Goal: Task Accomplishment & Management: Manage account settings

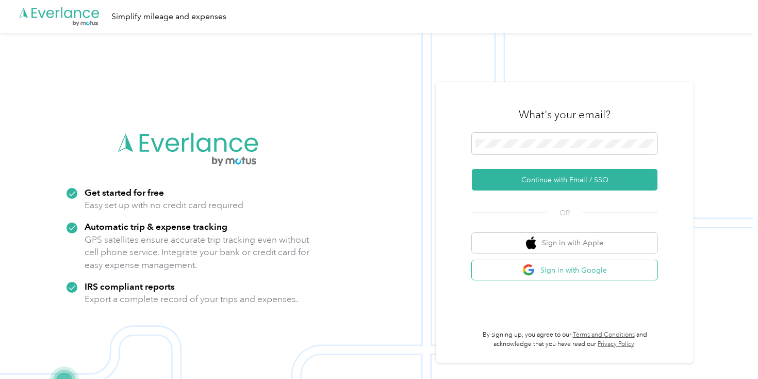
click at [614, 263] on button "Sign in with Google" at bounding box center [565, 270] width 186 height 20
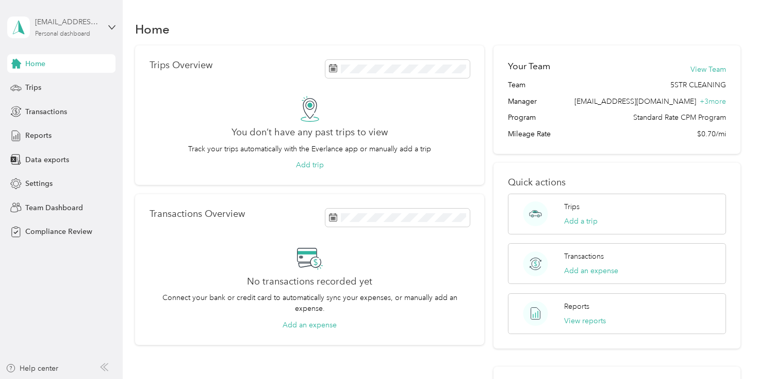
click at [62, 18] on div "[EMAIL_ADDRESS][DOMAIN_NAME]" at bounding box center [67, 22] width 64 height 11
click at [59, 86] on div "Team dashboard" at bounding box center [115, 83] width 203 height 18
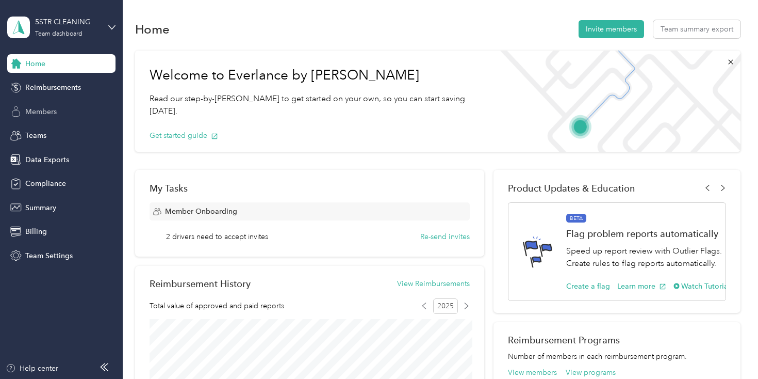
click at [51, 117] on div "Members" at bounding box center [61, 111] width 108 height 19
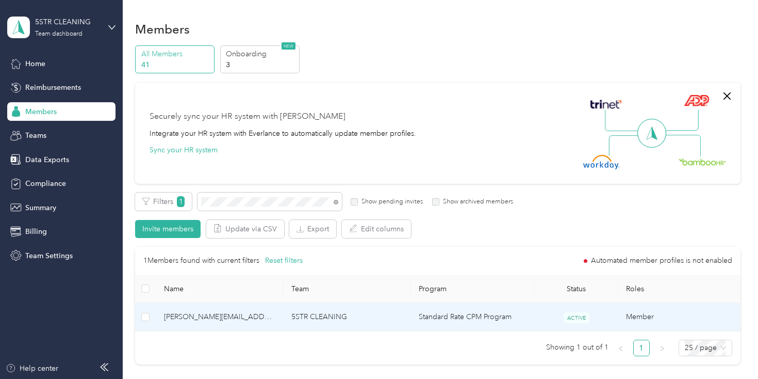
click at [250, 312] on span "[PERSON_NAME][EMAIL_ADDRESS][DOMAIN_NAME]" at bounding box center [219, 316] width 111 height 11
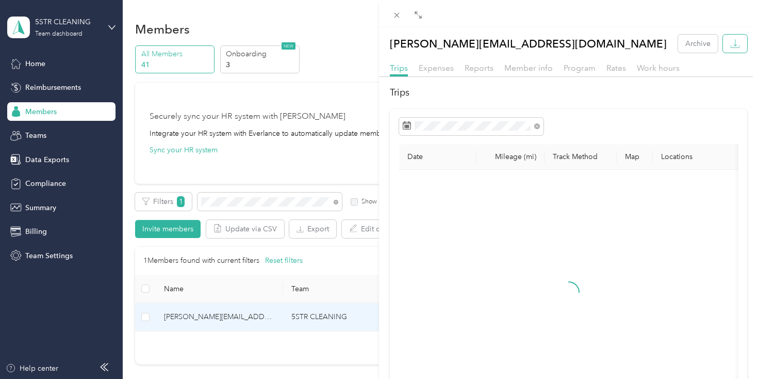
click at [734, 42] on icon "button" at bounding box center [735, 44] width 10 height 10
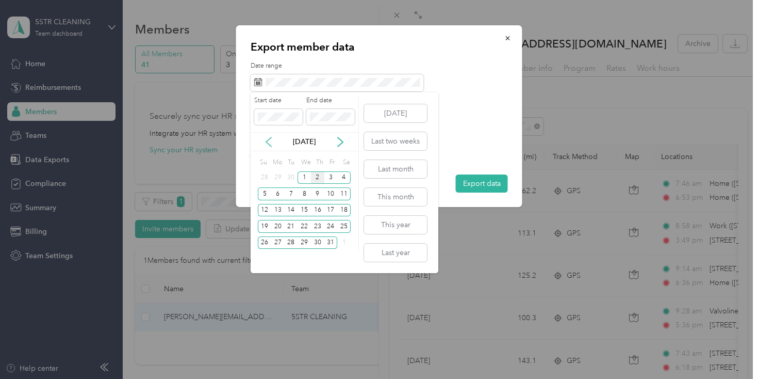
click at [271, 140] on icon at bounding box center [269, 142] width 10 height 10
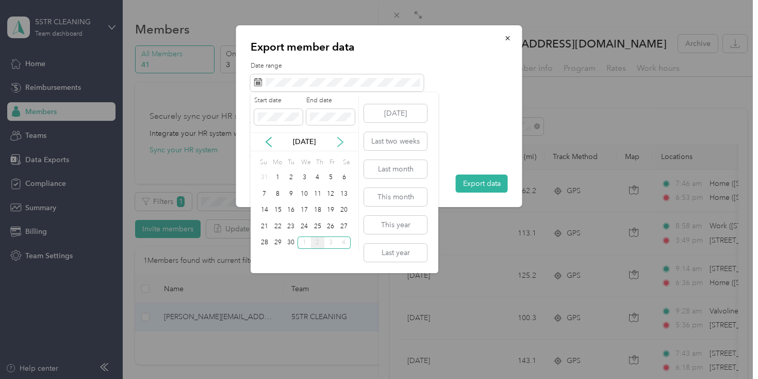
click at [340, 140] on icon at bounding box center [340, 142] width 10 height 10
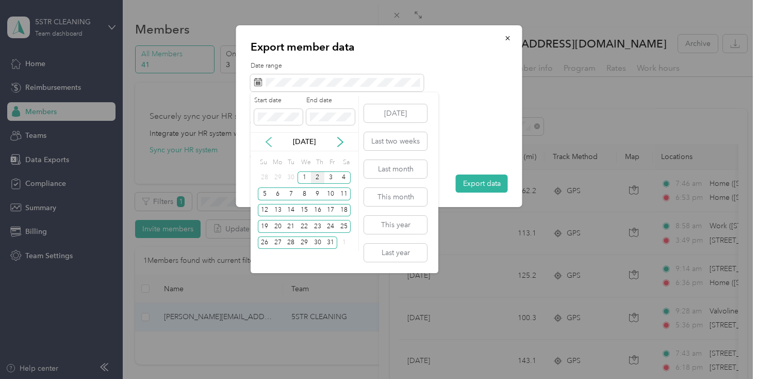
click at [265, 141] on icon at bounding box center [269, 142] width 10 height 10
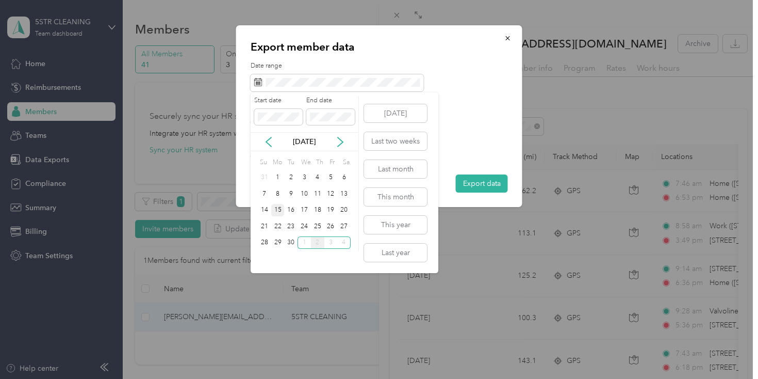
click at [277, 209] on div "15" at bounding box center [277, 210] width 13 height 13
click at [264, 248] on div "28" at bounding box center [264, 242] width 13 height 13
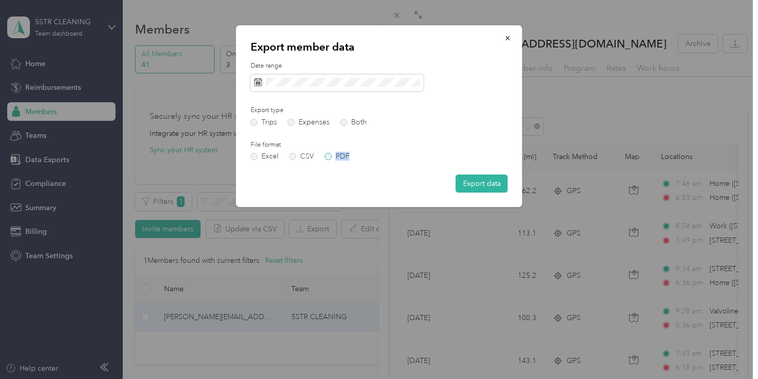
click at [336, 160] on div "Date range Export type Trips Expenses Both File format Excel CSV PDF Export data" at bounding box center [379, 126] width 257 height 131
click at [332, 157] on label "PDF" at bounding box center [337, 156] width 25 height 7
click at [462, 180] on button "Export data" at bounding box center [482, 183] width 52 height 18
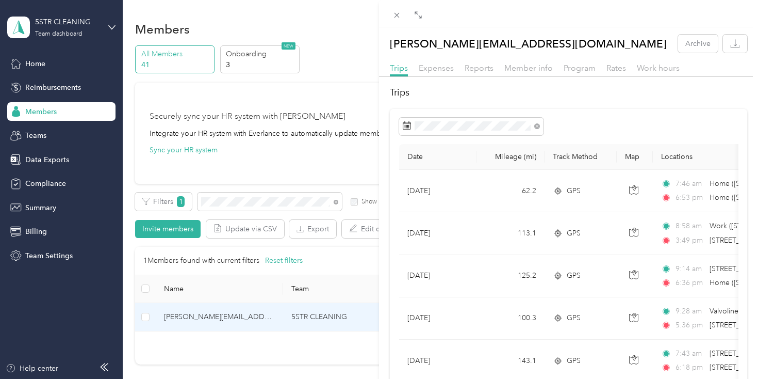
click at [263, 198] on div "[PERSON_NAME][EMAIL_ADDRESS][DOMAIN_NAME] Archive Trips Expenses Reports Member…" at bounding box center [379, 189] width 758 height 379
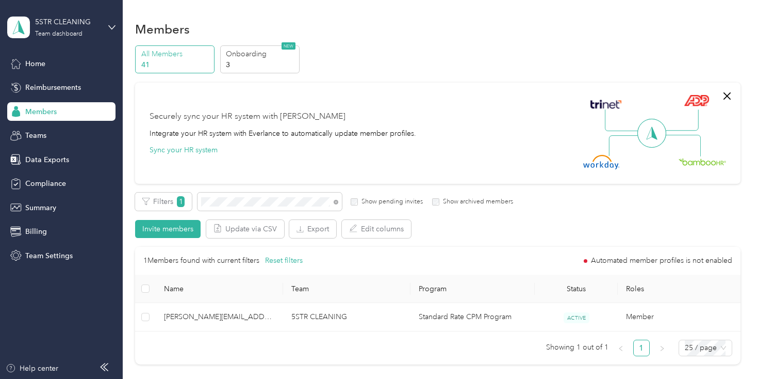
click at [263, 378] on div "Drag to resize Click to close [PERSON_NAME][EMAIL_ADDRESS][DOMAIN_NAME] Archive…" at bounding box center [376, 379] width 753 height 0
click at [263, 198] on div at bounding box center [379, 189] width 758 height 379
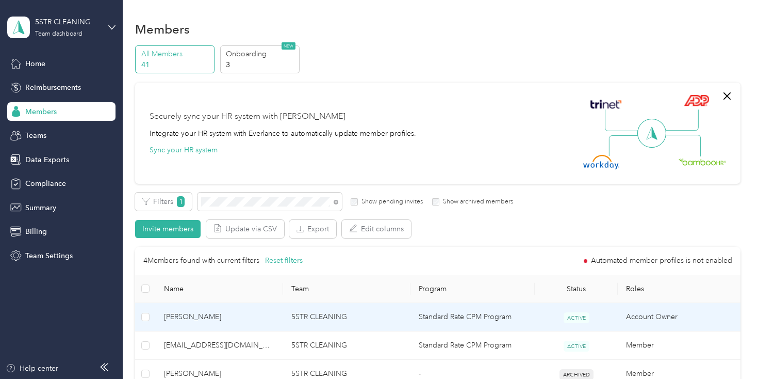
click at [303, 320] on td "5STR CLEANING" at bounding box center [346, 317] width 127 height 28
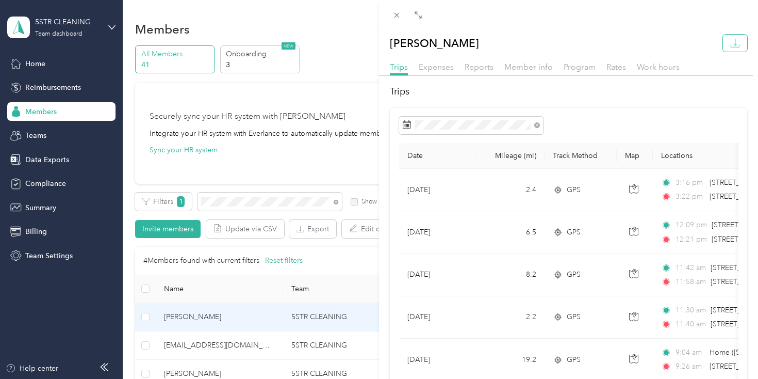
click at [733, 46] on icon "button" at bounding box center [735, 43] width 10 height 10
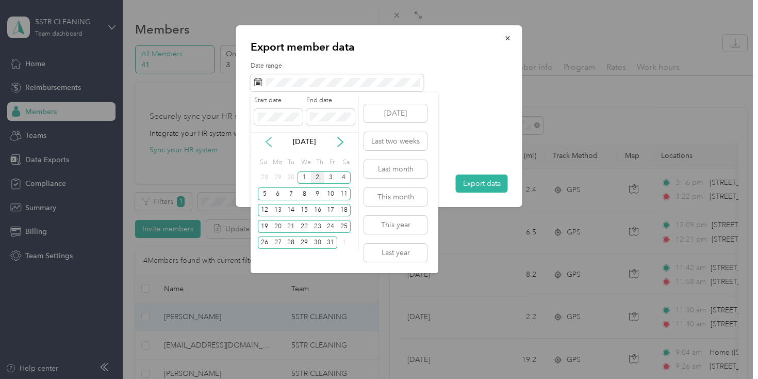
click at [268, 145] on icon at bounding box center [269, 142] width 10 height 10
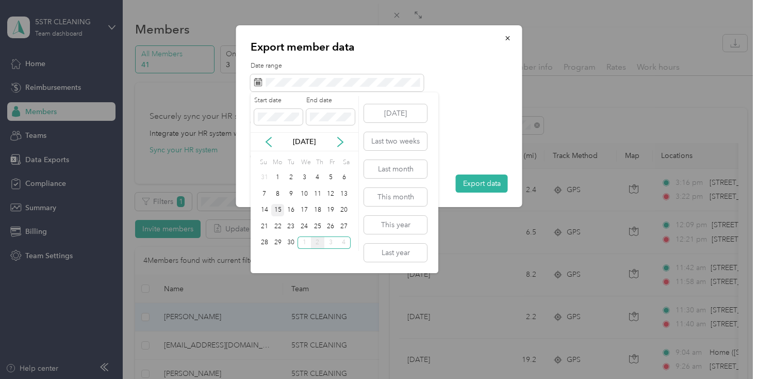
click at [275, 207] on div "15" at bounding box center [277, 210] width 13 height 13
click at [263, 243] on div "28" at bounding box center [264, 242] width 13 height 13
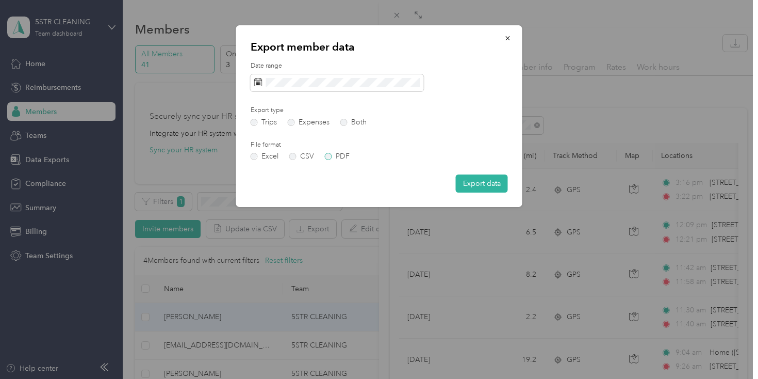
click at [328, 158] on label "PDF" at bounding box center [337, 156] width 25 height 7
click at [489, 181] on button "Export data" at bounding box center [482, 183] width 52 height 18
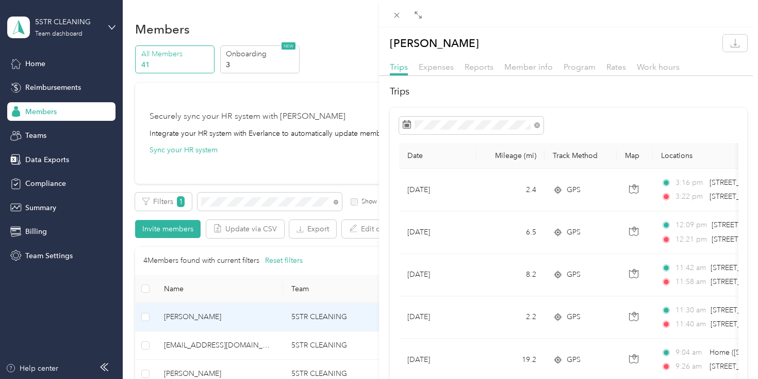
click at [219, 200] on div "[PERSON_NAME] Trips Expenses Reports Member info Program Rates Work hours Trips…" at bounding box center [379, 189] width 758 height 379
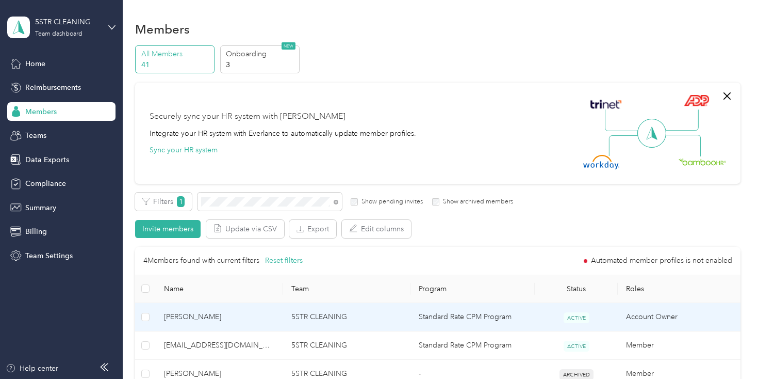
click at [219, 378] on div "Drag to resize Click to close [PERSON_NAME] Trips Expenses Reports Member info …" at bounding box center [376, 379] width 753 height 0
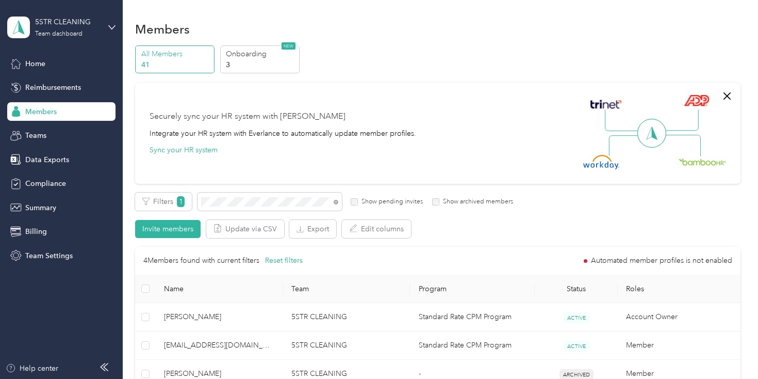
click at [219, 200] on div at bounding box center [379, 189] width 758 height 379
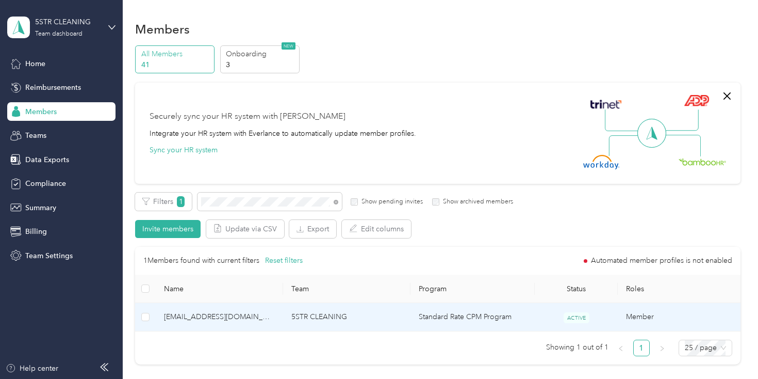
click at [225, 319] on span "[EMAIL_ADDRESS][DOMAIN_NAME]" at bounding box center [219, 316] width 111 height 11
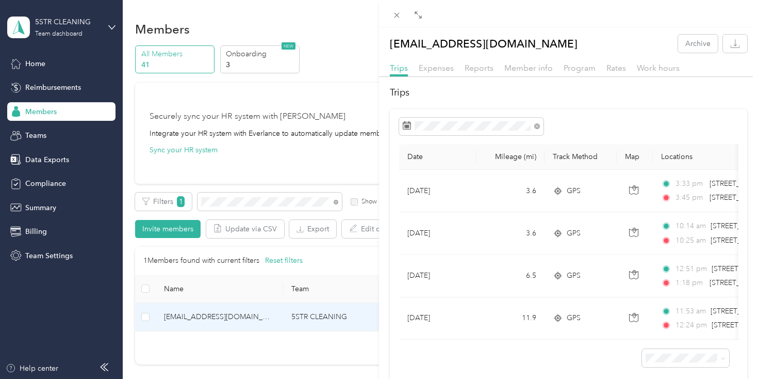
click at [732, 33] on div "[EMAIL_ADDRESS][DOMAIN_NAME] Archive Trips Expenses Reports Member info Program…" at bounding box center [568, 205] width 379 height 357
click at [734, 43] on icon "button" at bounding box center [735, 44] width 10 height 10
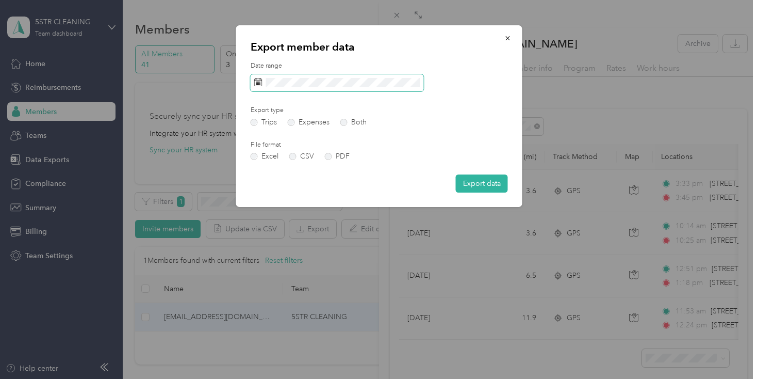
click at [257, 83] on icon at bounding box center [258, 82] width 8 height 8
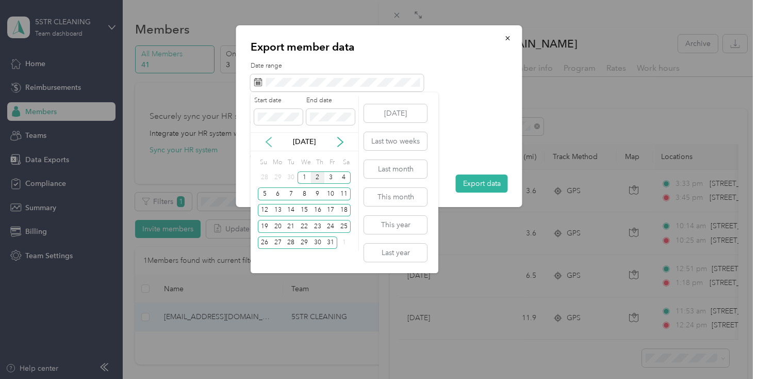
click at [265, 142] on icon at bounding box center [269, 142] width 10 height 10
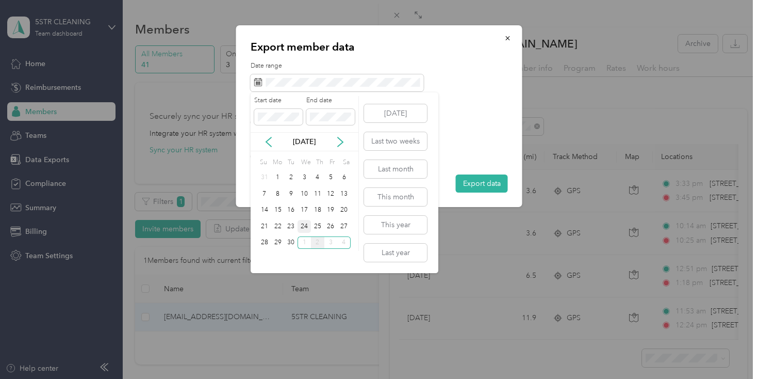
click at [302, 229] on div "24" at bounding box center [304, 226] width 13 height 13
click at [295, 240] on div "30" at bounding box center [290, 242] width 13 height 13
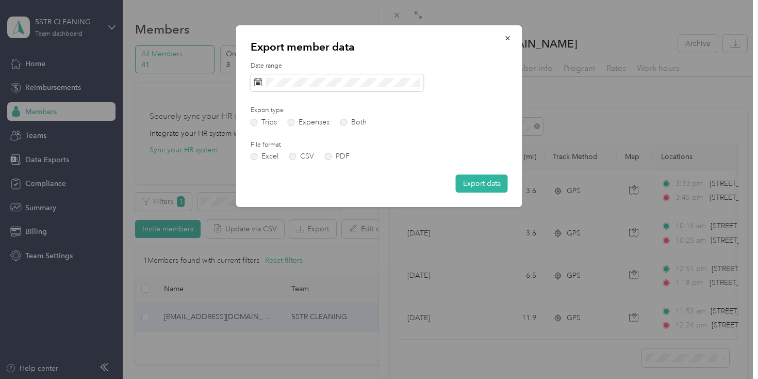
click at [338, 161] on div "Date range Export type Trips Expenses Both File format Excel CSV PDF Export data" at bounding box center [379, 126] width 257 height 131
click at [338, 160] on label "PDF" at bounding box center [337, 156] width 25 height 7
click at [484, 187] on button "Export data" at bounding box center [482, 183] width 52 height 18
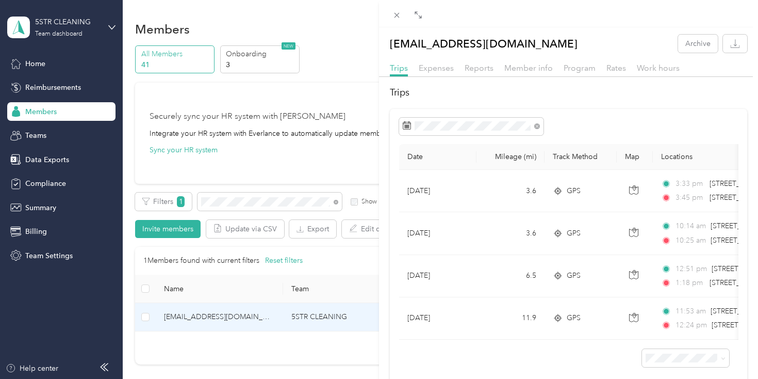
click at [232, 204] on div "[EMAIL_ADDRESS][DOMAIN_NAME] Archive Trips Expenses Reports Member info Program…" at bounding box center [379, 189] width 758 height 379
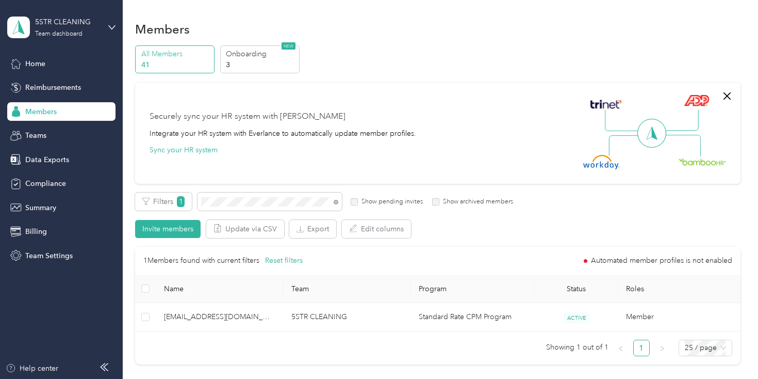
click at [232, 378] on div "Drag to resize Click to close [EMAIL_ADDRESS][DOMAIN_NAME] Archive Trips Expens…" at bounding box center [376, 379] width 753 height 0
click at [232, 204] on div at bounding box center [379, 189] width 758 height 379
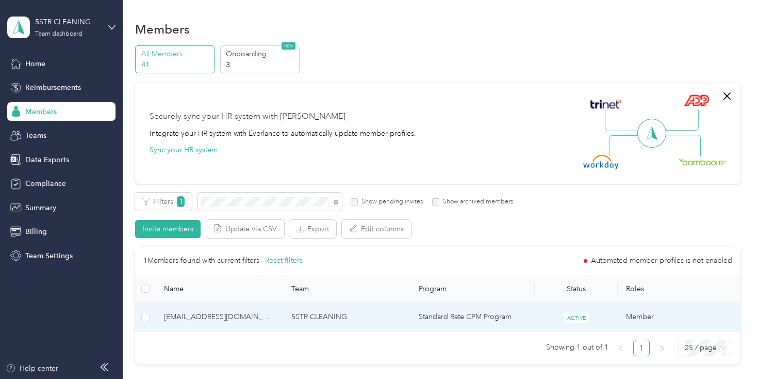
click at [213, 319] on span "[EMAIL_ADDRESS][DOMAIN_NAME]" at bounding box center [219, 316] width 111 height 11
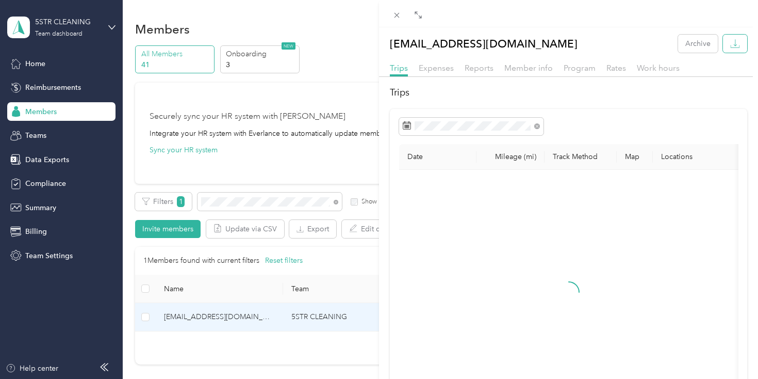
click at [732, 36] on button "button" at bounding box center [735, 44] width 24 height 18
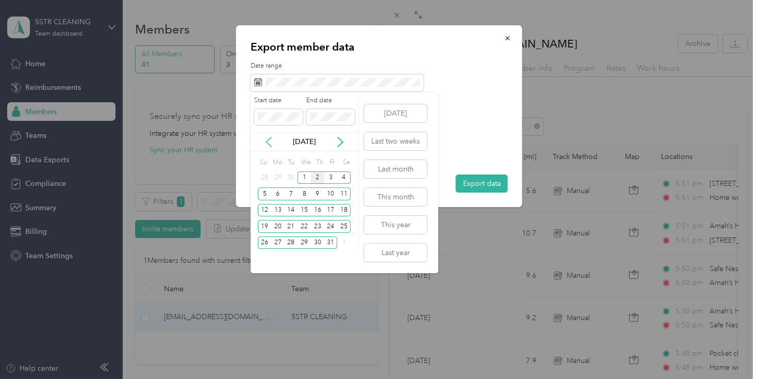
click at [267, 137] on icon at bounding box center [269, 142] width 10 height 10
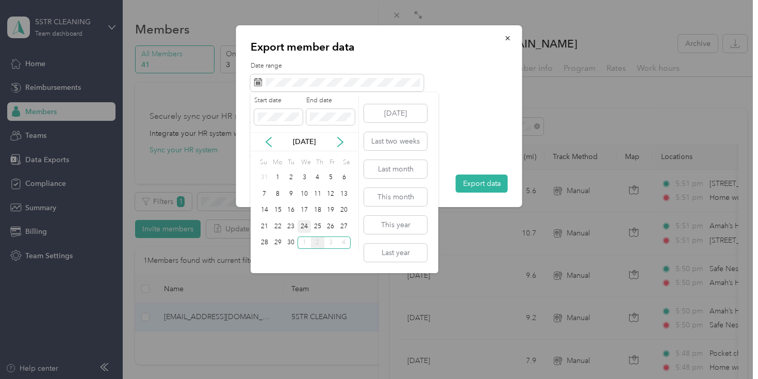
click at [306, 227] on div "24" at bounding box center [304, 226] width 13 height 13
click at [289, 248] on div "30" at bounding box center [290, 242] width 13 height 13
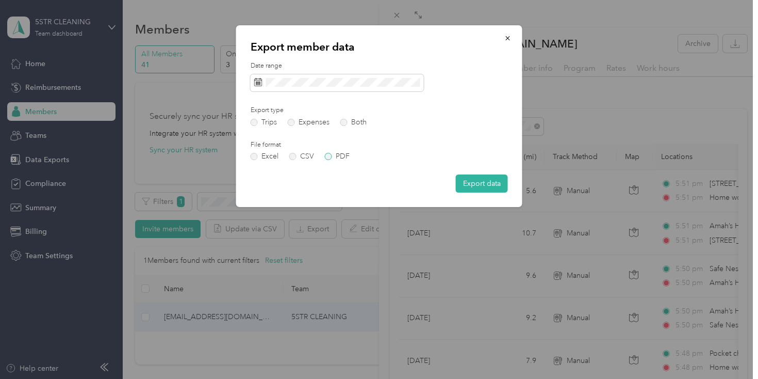
click at [342, 159] on label "PDF" at bounding box center [337, 156] width 25 height 7
click at [512, 189] on div "Export member data Date range Export type Trips Expenses Both File format Excel…" at bounding box center [379, 116] width 286 height 182
click at [500, 187] on button "Export data" at bounding box center [482, 183] width 52 height 18
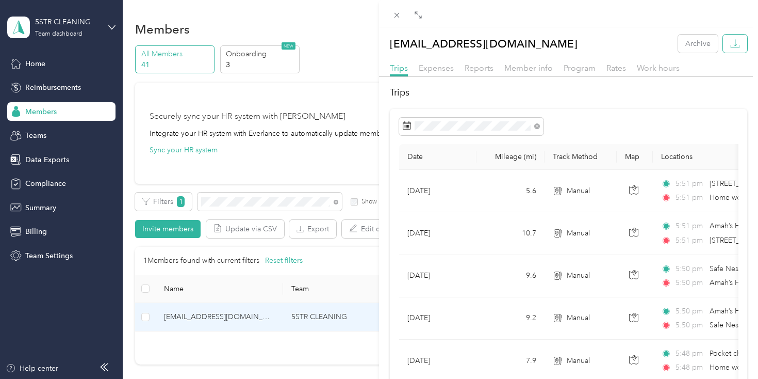
click at [740, 44] on icon "button" at bounding box center [735, 44] width 10 height 10
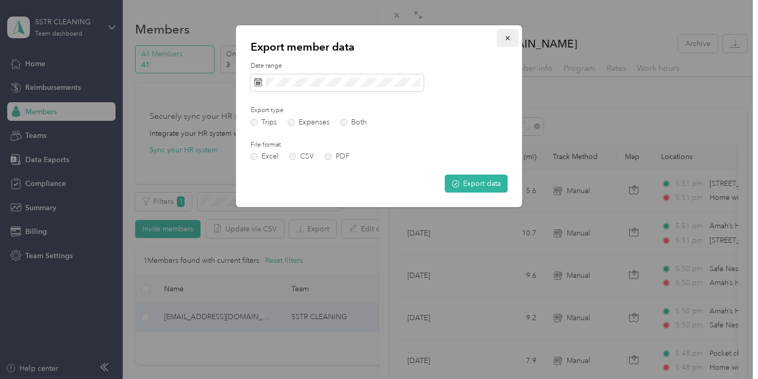
click at [500, 39] on button "button" at bounding box center [508, 38] width 22 height 18
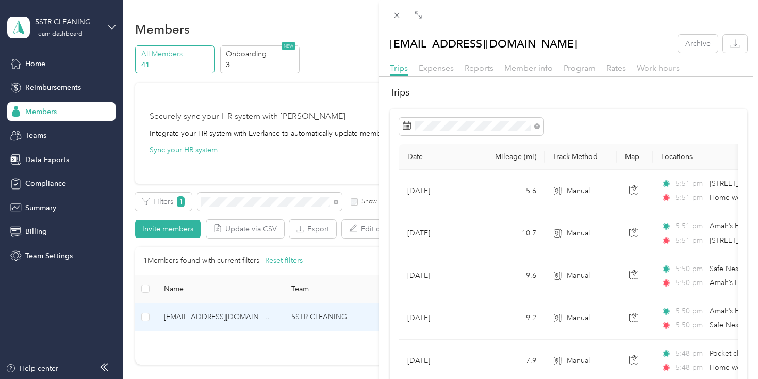
click at [246, 214] on div "[EMAIL_ADDRESS][DOMAIN_NAME] Archive Trips Expenses Reports Member info Program…" at bounding box center [379, 189] width 758 height 379
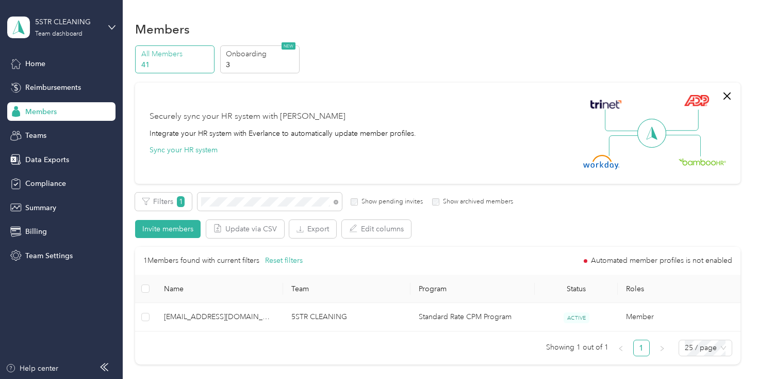
click at [253, 203] on div at bounding box center [379, 189] width 758 height 379
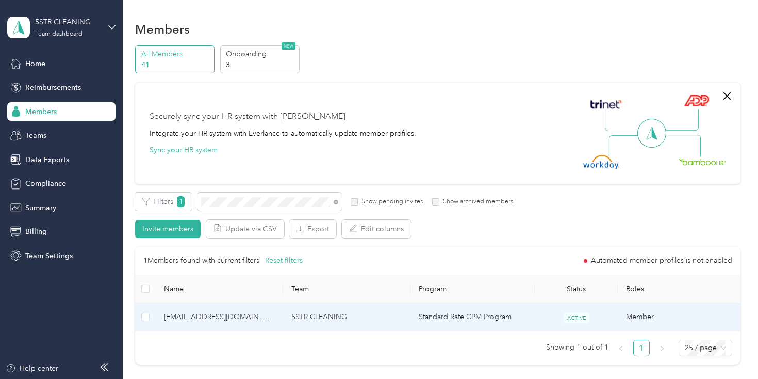
click at [209, 319] on span "[EMAIL_ADDRESS][DOMAIN_NAME]" at bounding box center [219, 316] width 111 height 11
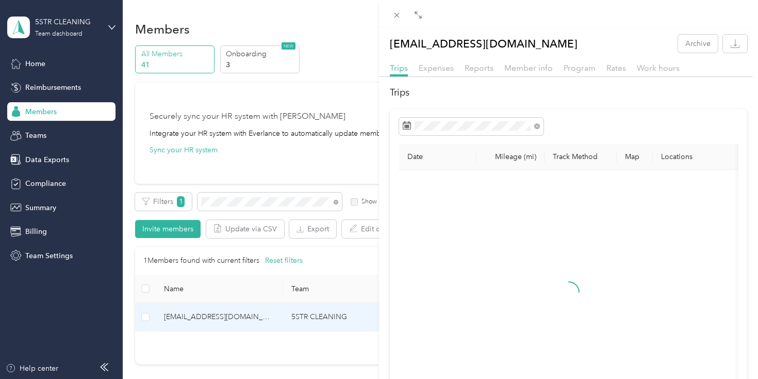
click at [739, 33] on div "[EMAIL_ADDRESS][DOMAIN_NAME] Archive Trips Expenses Reports Member info Program…" at bounding box center [568, 252] width 379 height 450
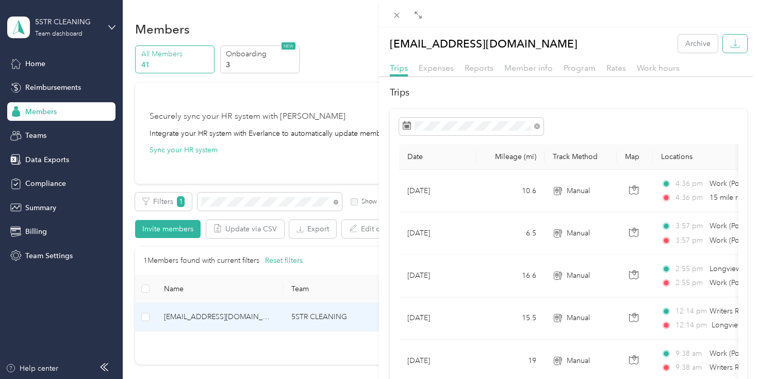
click at [739, 40] on icon "button" at bounding box center [735, 44] width 10 height 10
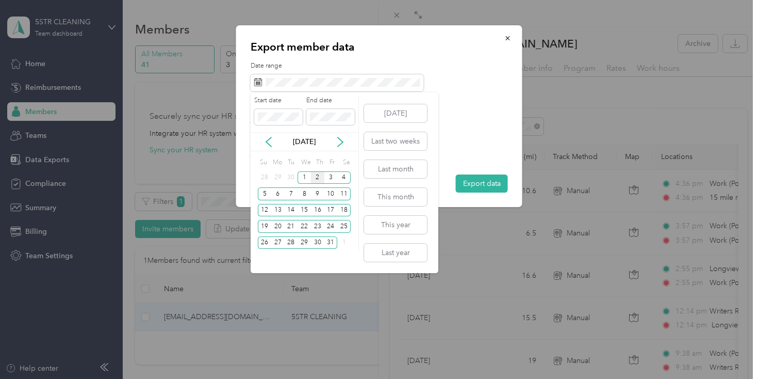
click at [262, 146] on div "[DATE]" at bounding box center [305, 141] width 108 height 11
click at [265, 142] on icon at bounding box center [269, 142] width 10 height 10
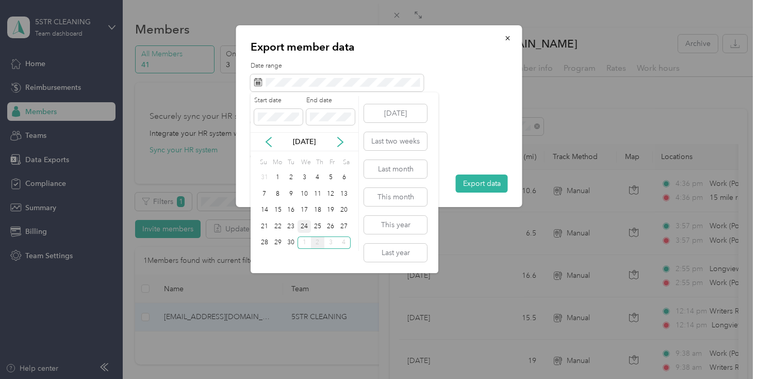
click at [302, 229] on div "24" at bounding box center [304, 226] width 13 height 13
click at [294, 246] on div "30" at bounding box center [290, 242] width 13 height 13
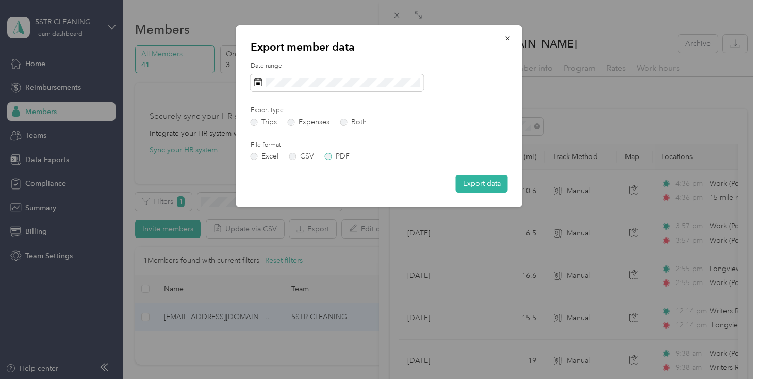
click at [343, 153] on label "PDF" at bounding box center [337, 156] width 25 height 7
click at [517, 208] on div "Export member data Date range Export type Trips Expenses Both File format Excel…" at bounding box center [522, 117] width 286 height 185
click at [501, 192] on button "Export data" at bounding box center [482, 183] width 52 height 18
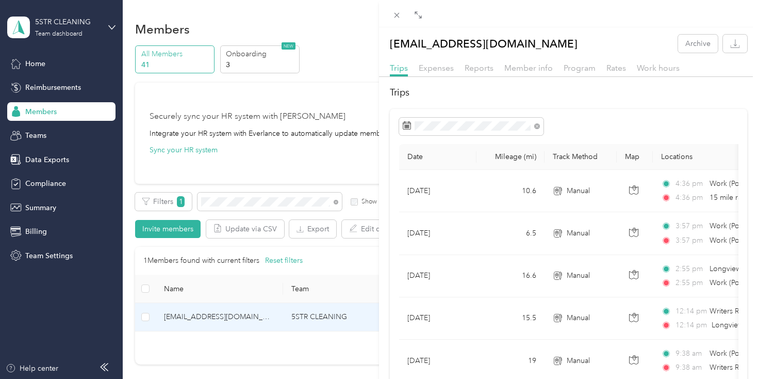
click at [232, 195] on div "[EMAIL_ADDRESS][DOMAIN_NAME] Archive Trips Expenses Reports Member info Program…" at bounding box center [379, 189] width 758 height 379
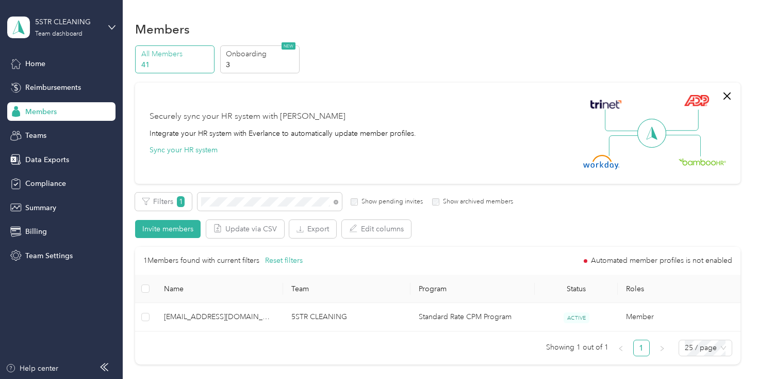
click at [232, 378] on div "Drag to resize Click to close [EMAIL_ADDRESS][DOMAIN_NAME] Archive Trips Expens…" at bounding box center [376, 379] width 753 height 0
click at [232, 195] on div at bounding box center [379, 189] width 758 height 379
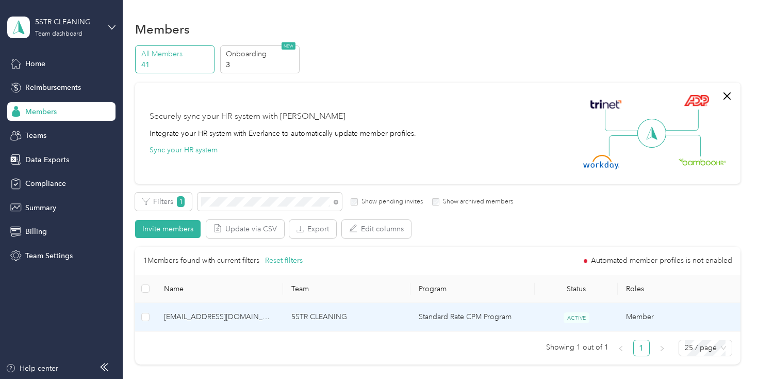
click at [215, 313] on span "[EMAIL_ADDRESS][DOMAIN_NAME]" at bounding box center [219, 316] width 111 height 11
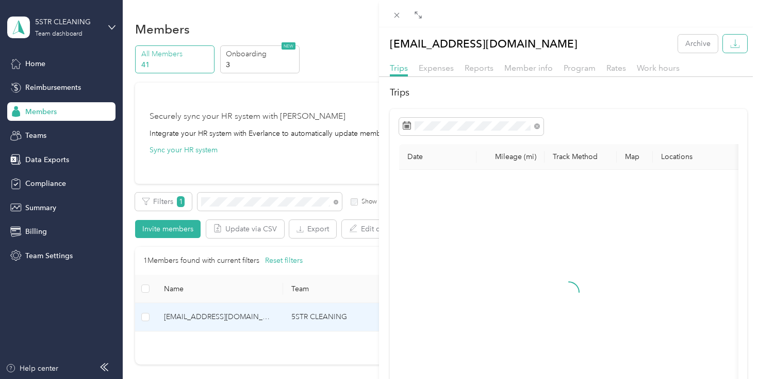
click at [733, 40] on icon "button" at bounding box center [735, 44] width 10 height 10
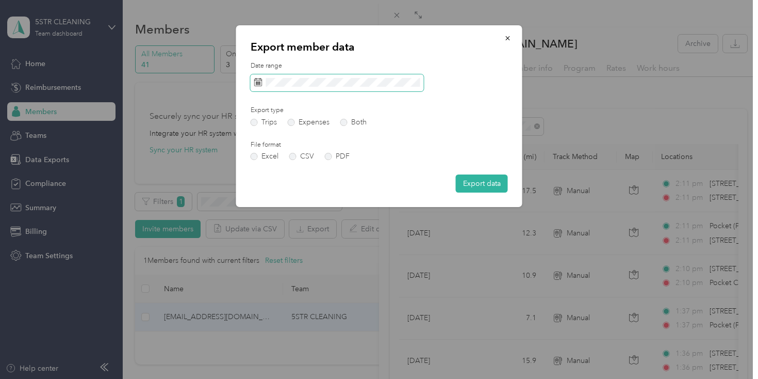
click at [263, 85] on span at bounding box center [337, 83] width 173 height 18
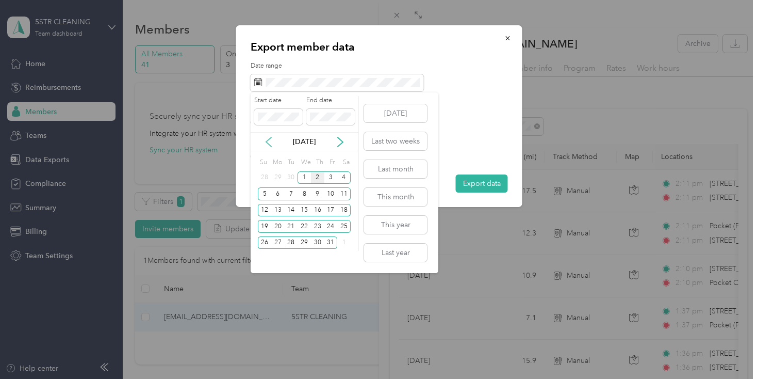
click at [267, 139] on icon at bounding box center [269, 142] width 10 height 10
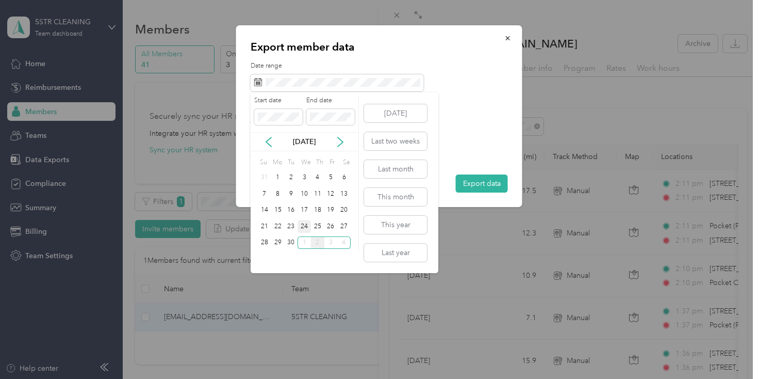
click at [299, 223] on div "24" at bounding box center [304, 226] width 13 height 13
click at [290, 245] on div "30" at bounding box center [290, 242] width 13 height 13
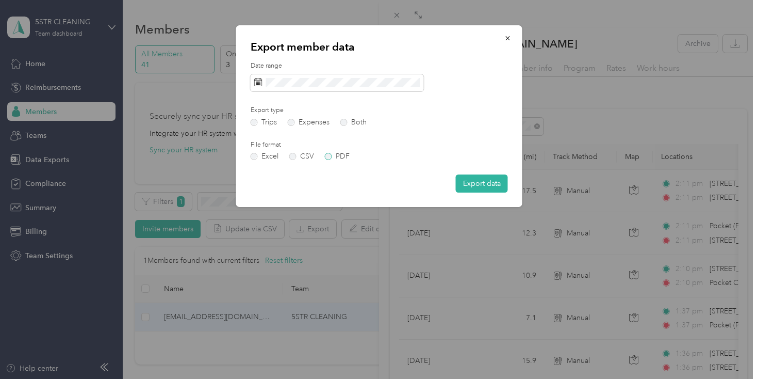
click at [344, 153] on label "PDF" at bounding box center [337, 156] width 25 height 7
click at [487, 178] on button "Export data" at bounding box center [482, 183] width 52 height 18
